Goal: Register for event/course

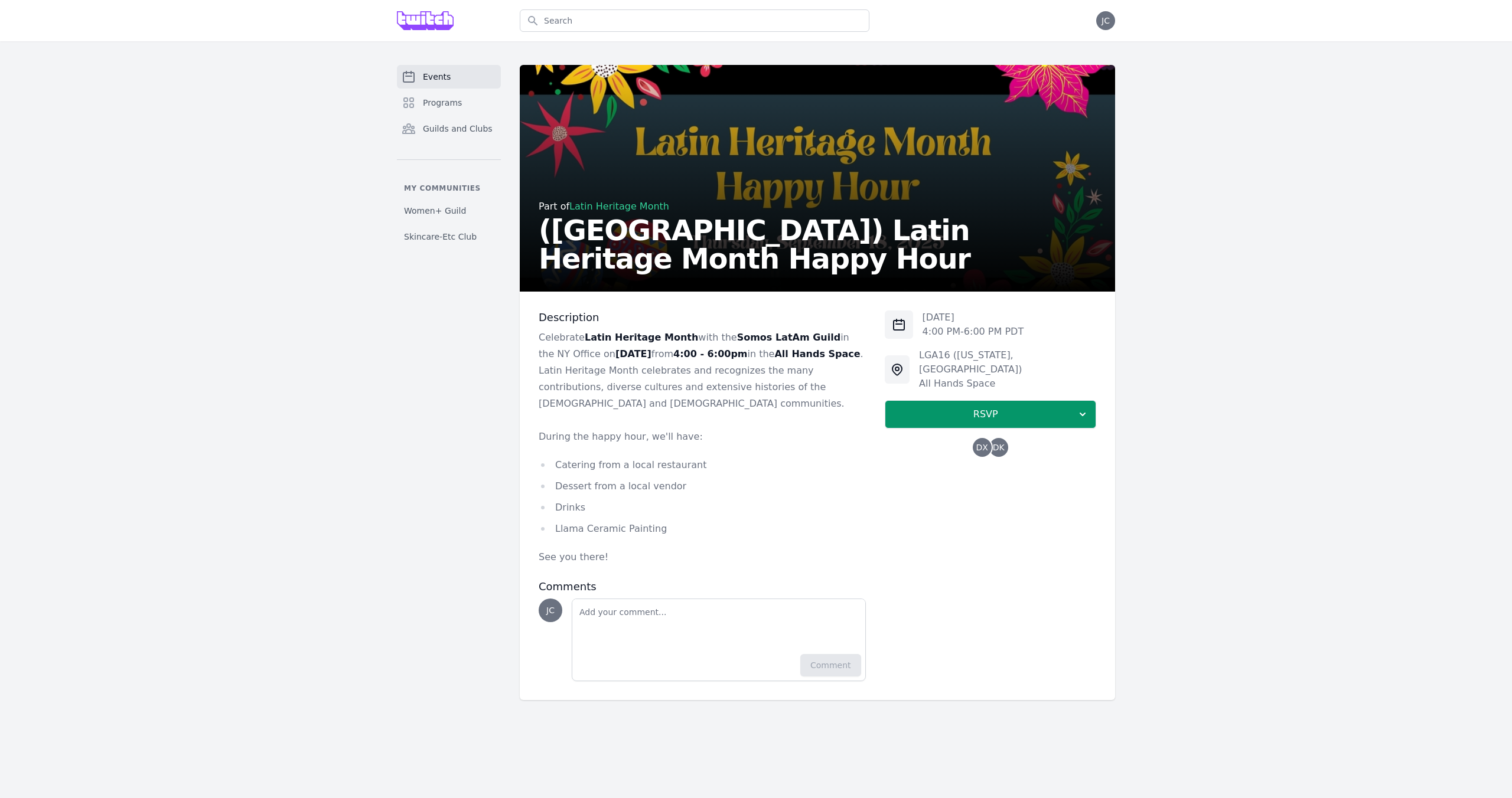
click at [613, 212] on link "Latin Heritage Month" at bounding box center [620, 207] width 100 height 11
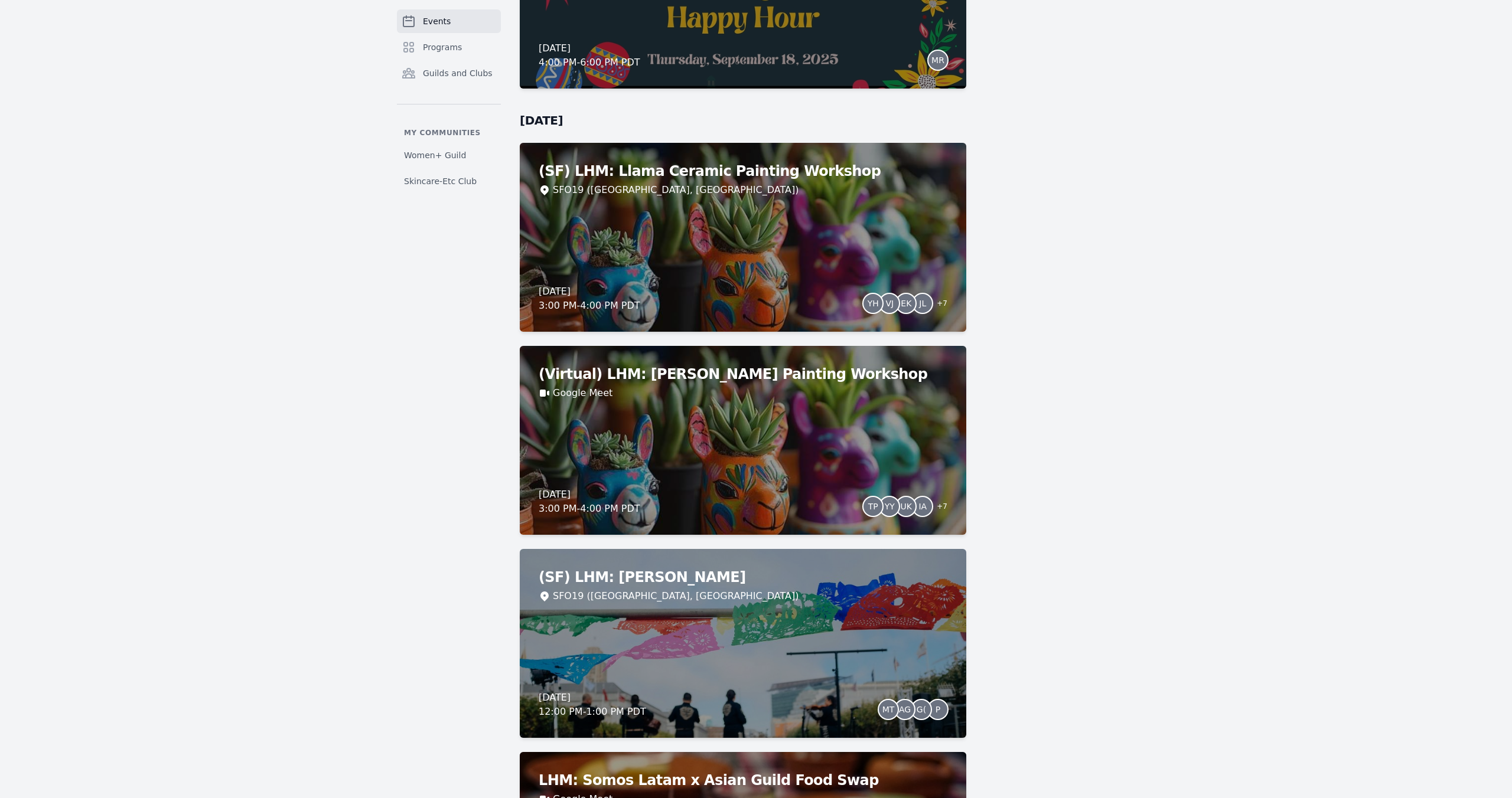
scroll to position [1118, 0]
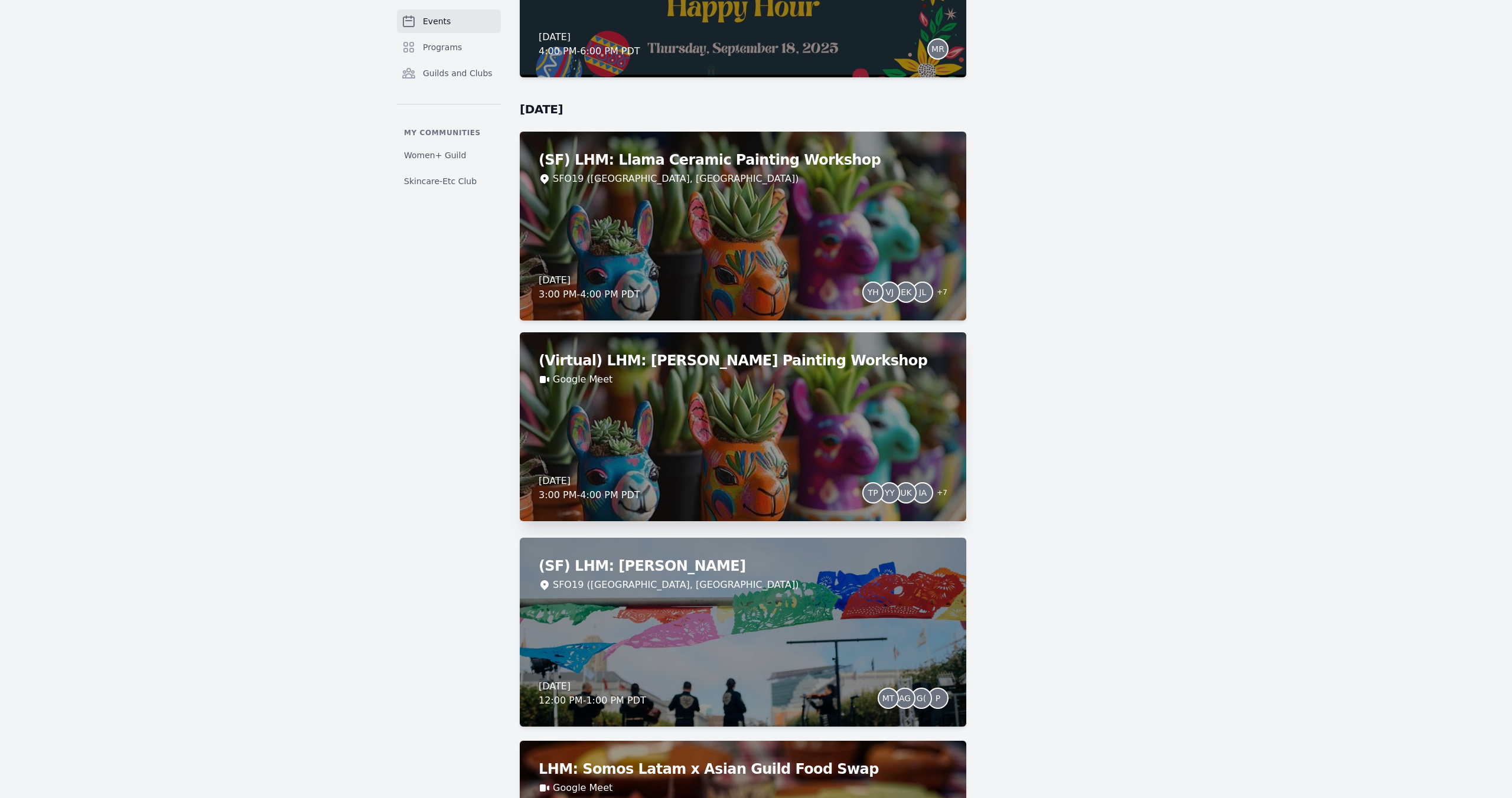
click at [705, 441] on div "(Virtual) LHM: Llama Ceramic Painting Workshop Google Meet [DATE] 3:00 PM - 4:0…" at bounding box center [743, 426] width 446 height 189
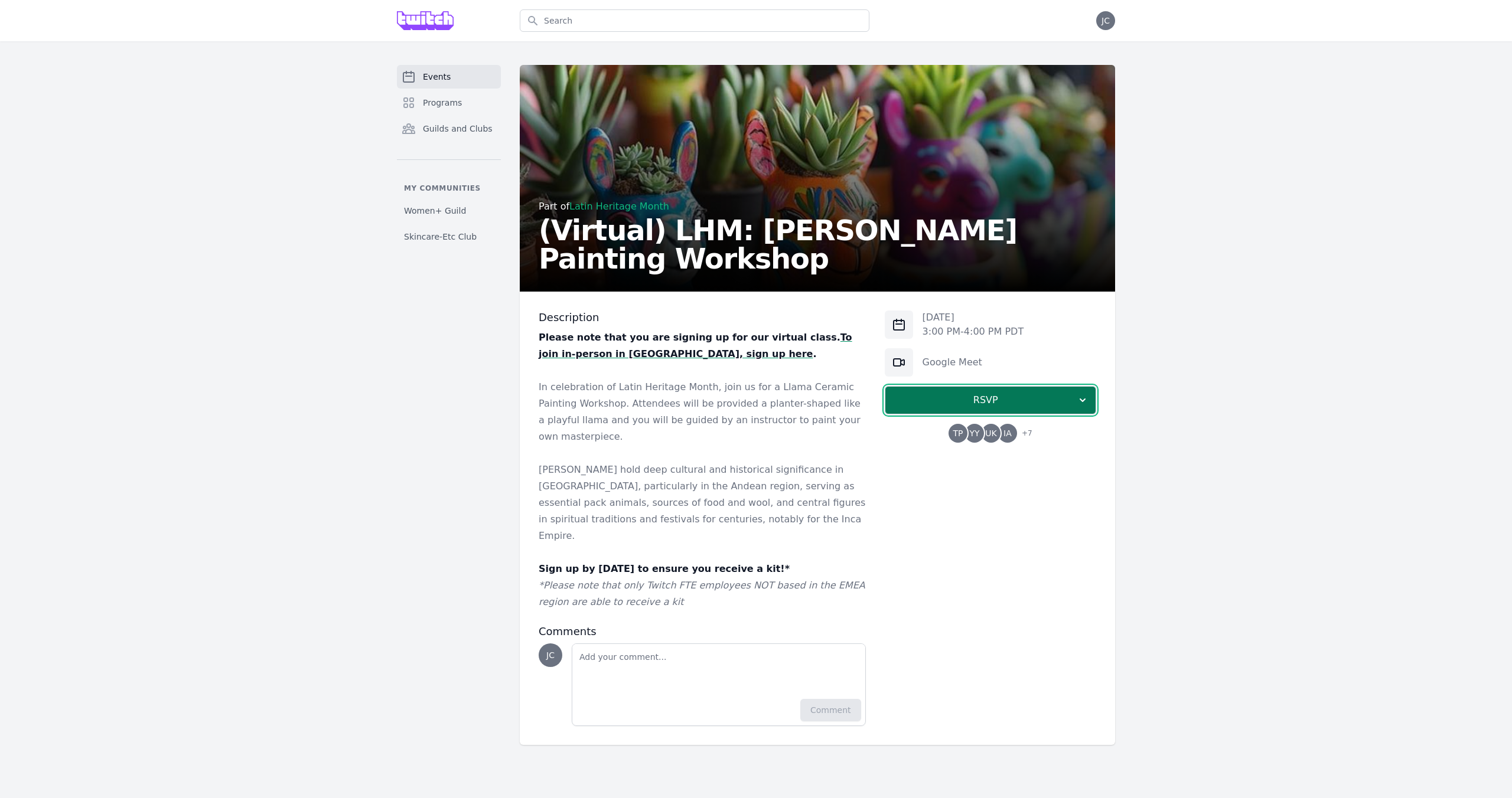
click at [949, 400] on span "RSVP" at bounding box center [986, 399] width 182 height 14
click at [958, 427] on link "I'm going" at bounding box center [991, 432] width 212 height 21
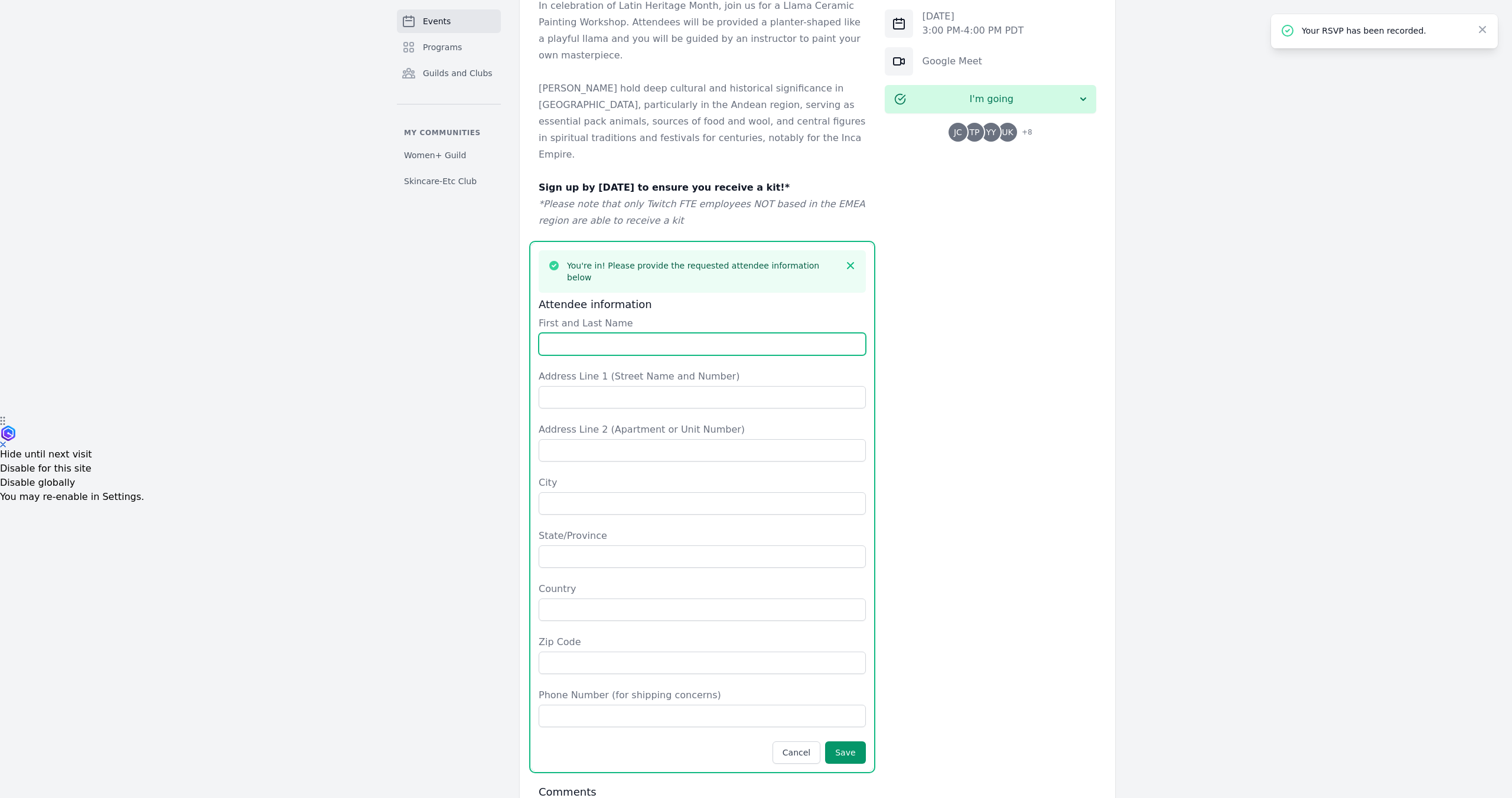
click at [617, 333] on input "First and Last Name" at bounding box center [702, 344] width 327 height 22
type input "[PERSON_NAME]"
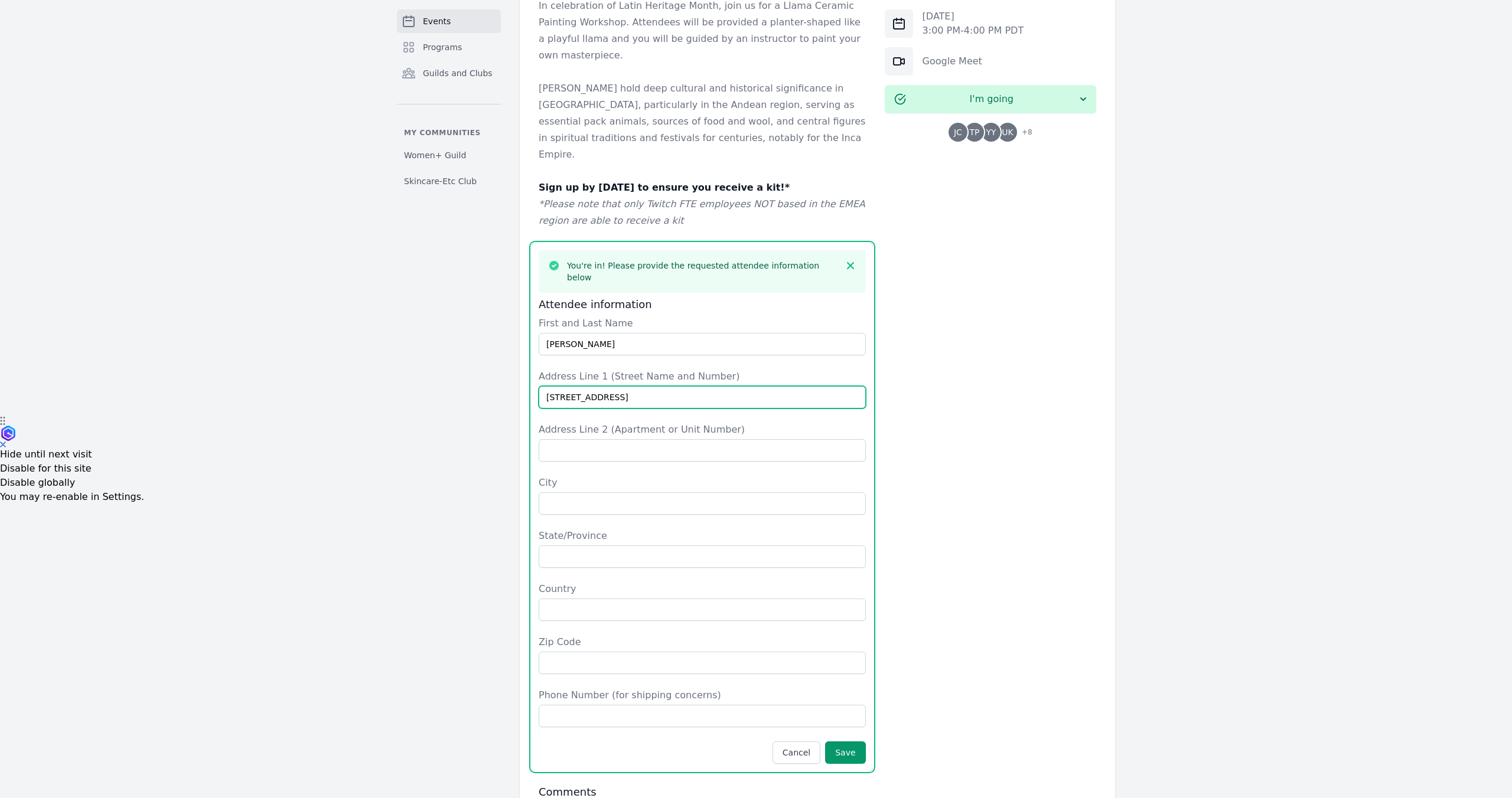
type input "[STREET_ADDRESS]"
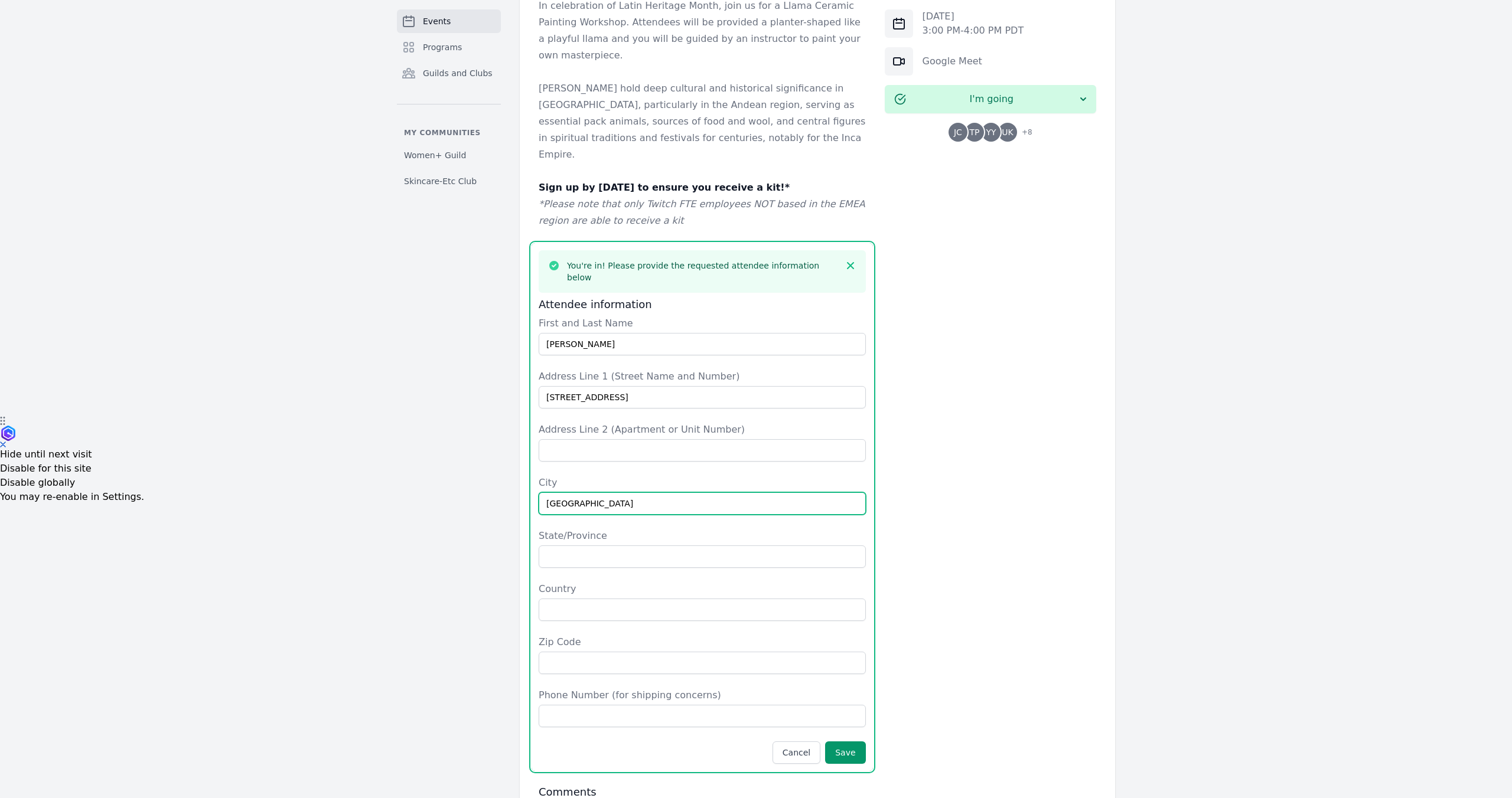
type input "[GEOGRAPHIC_DATA]"
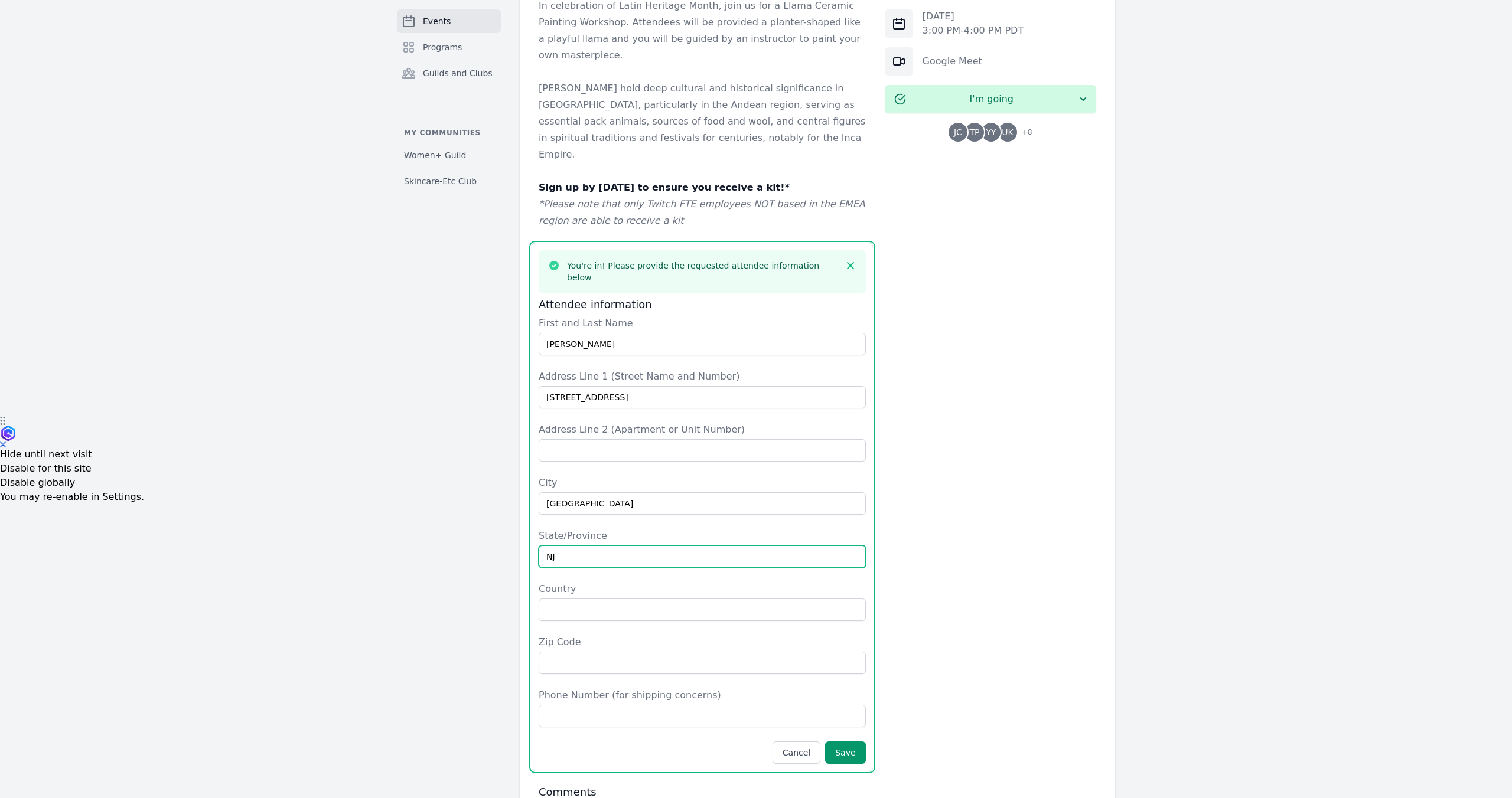
type input "NJ"
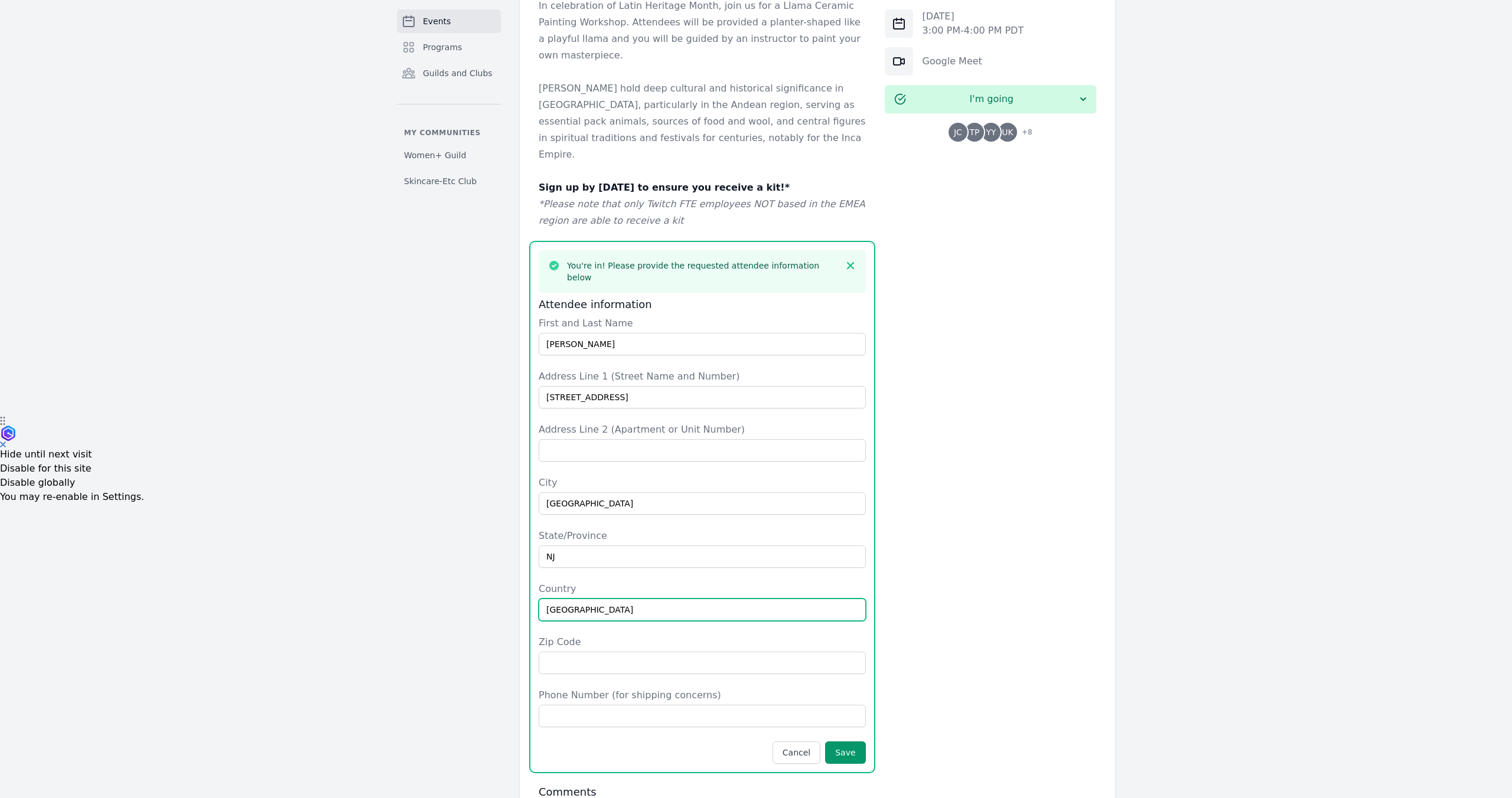
type input "[GEOGRAPHIC_DATA]"
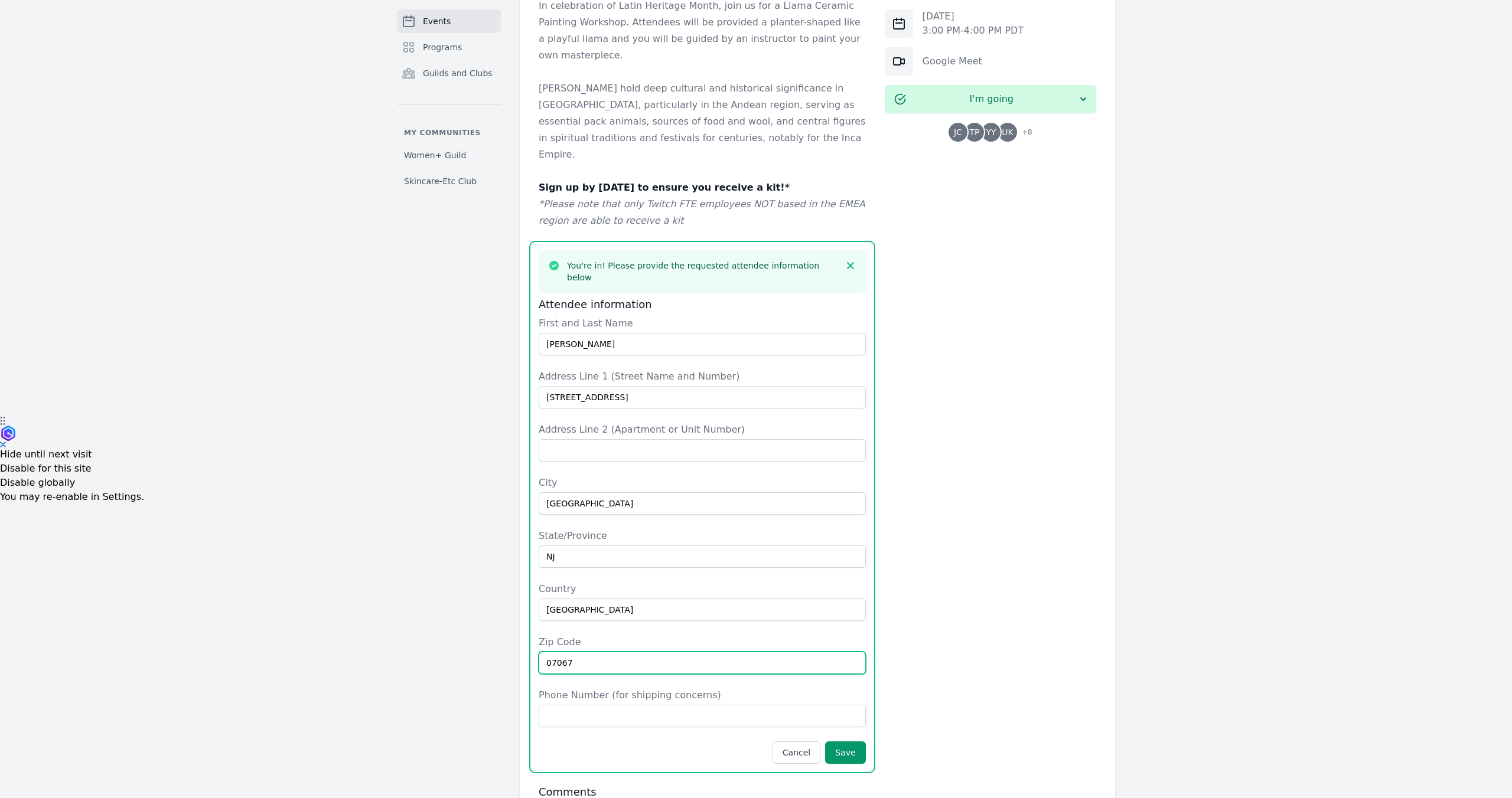
type input "07067"
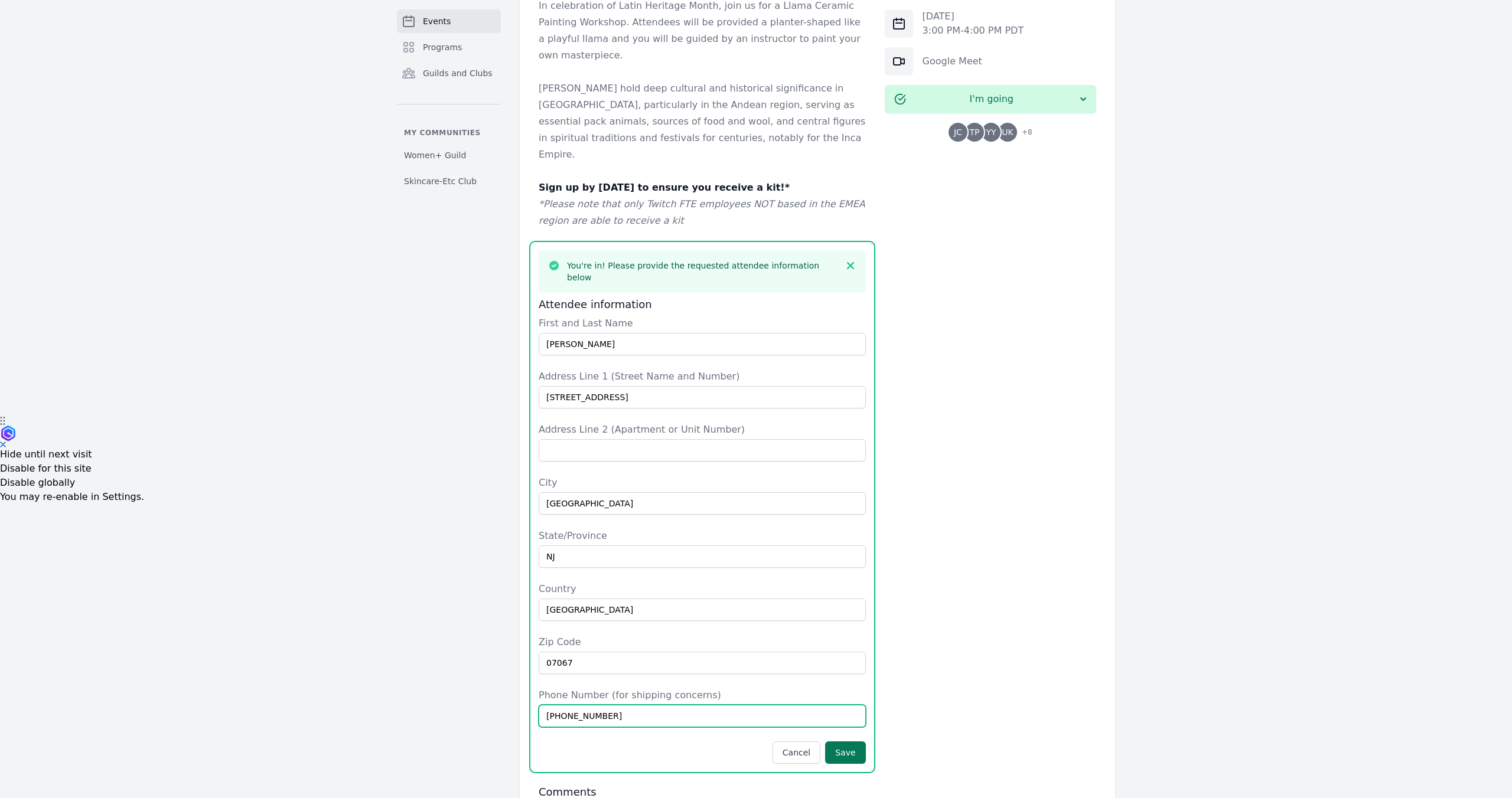
type input "[PHONE_NUMBER]"
click at [856, 742] on button "Save" at bounding box center [845, 752] width 40 height 22
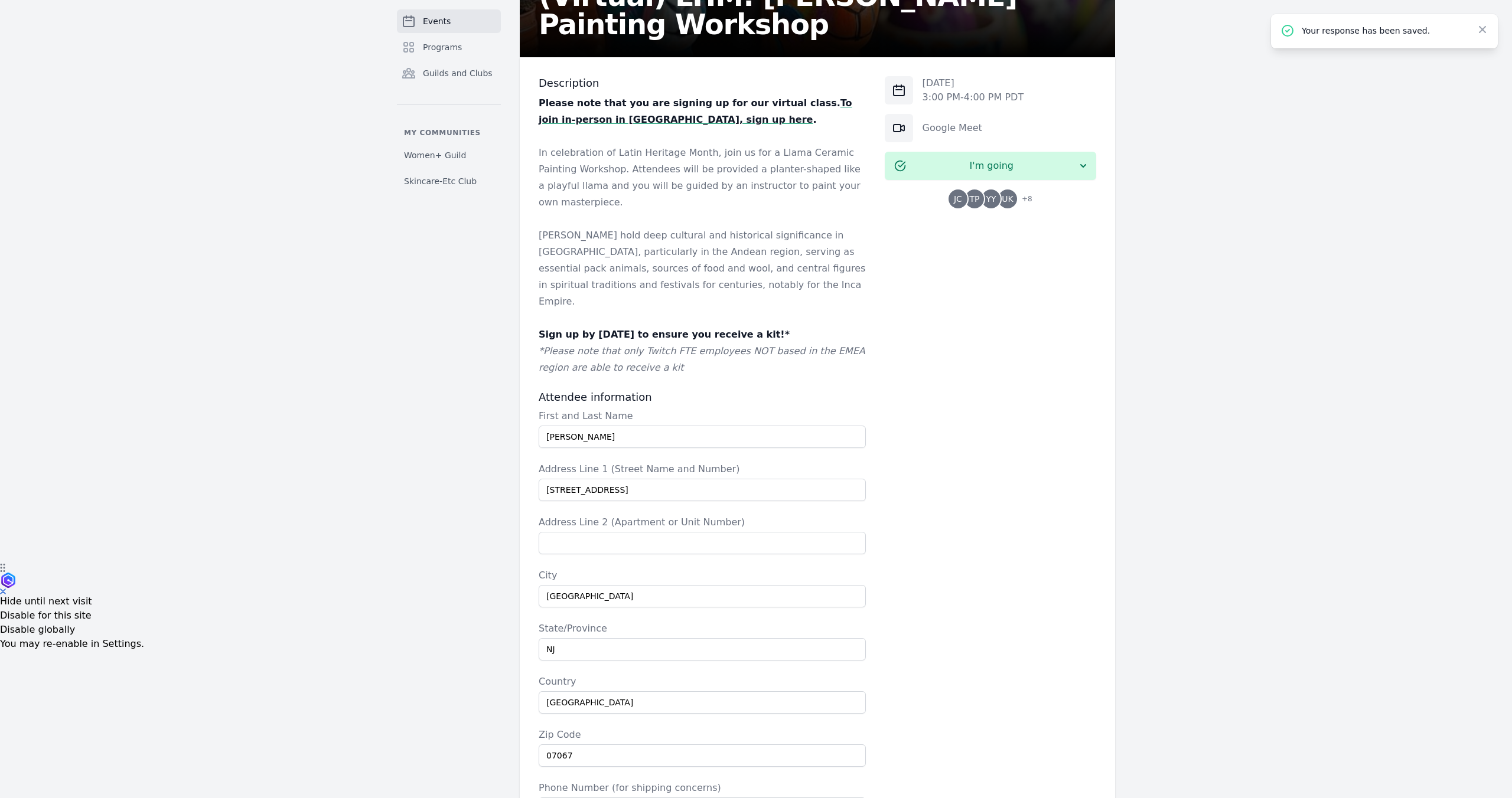
scroll to position [0, 0]
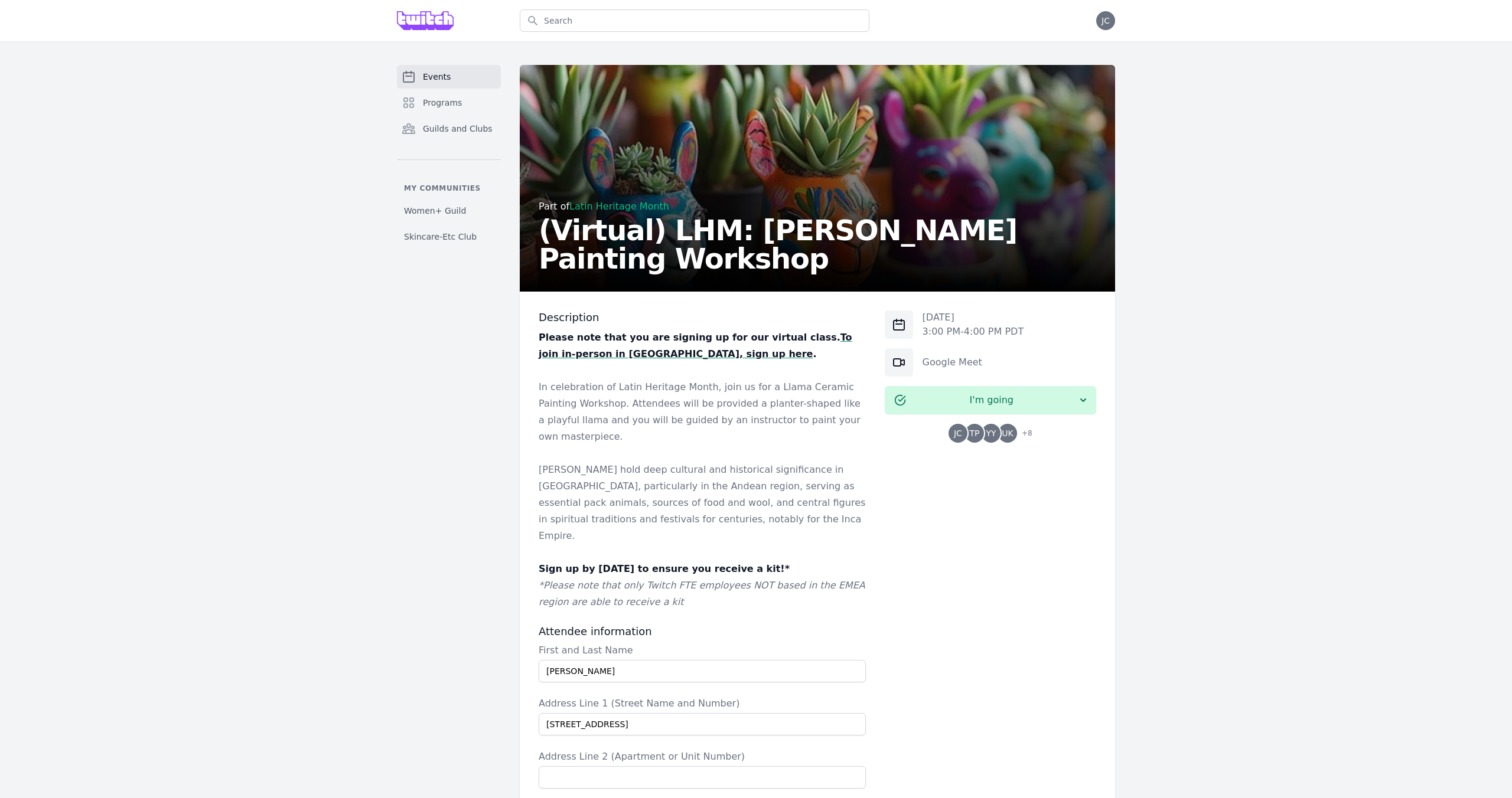
click at [449, 74] on span "Events" at bounding box center [437, 77] width 28 height 11
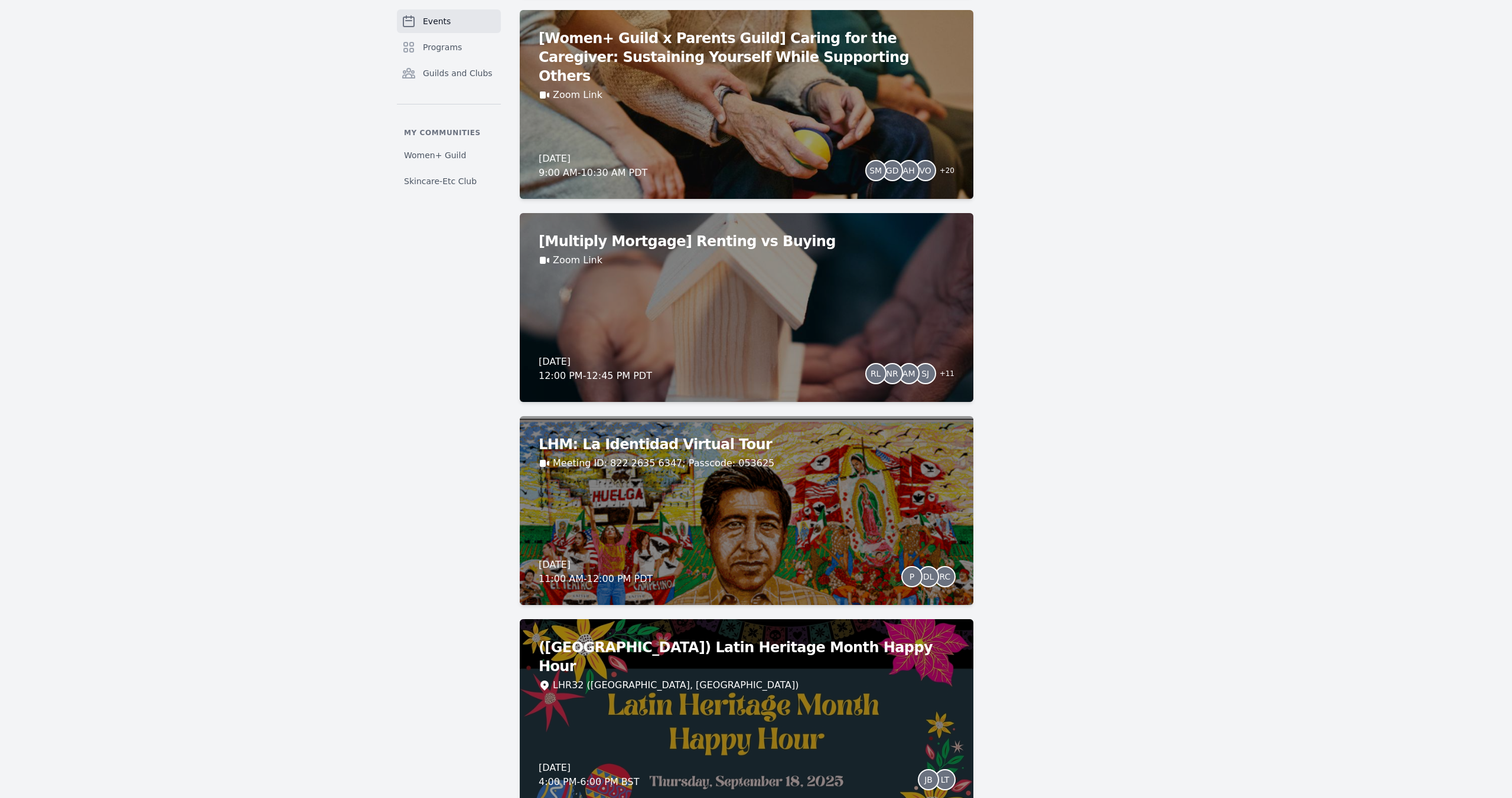
scroll to position [1349, 0]
